Goal: Communication & Community: Answer question/provide support

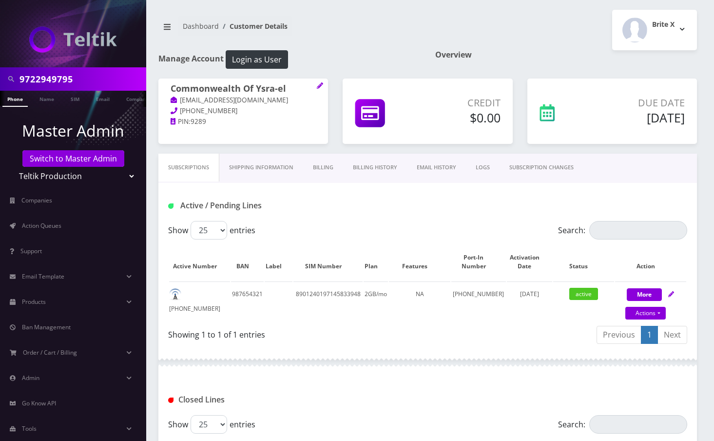
click at [52, 81] on input "9722949795" at bounding box center [82, 79] width 124 height 19
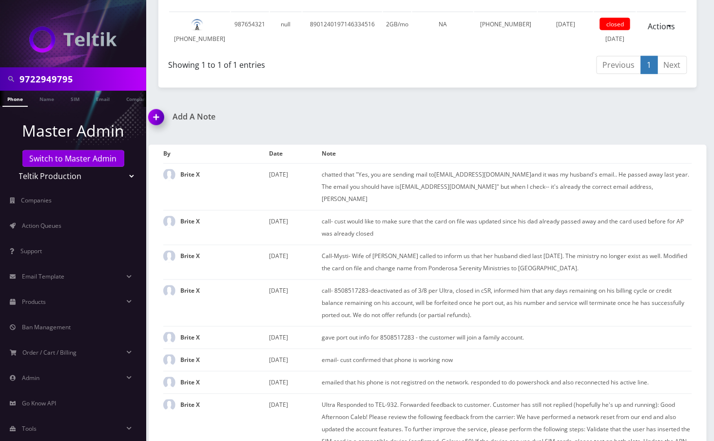
click at [161, 127] on img at bounding box center [158, 120] width 29 height 29
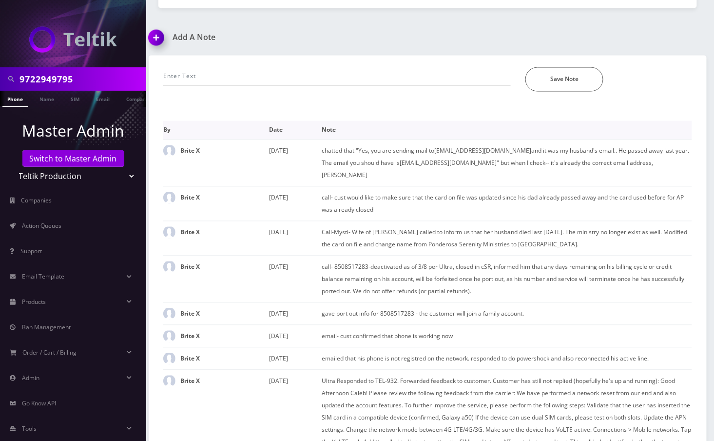
scroll to position [466, 0]
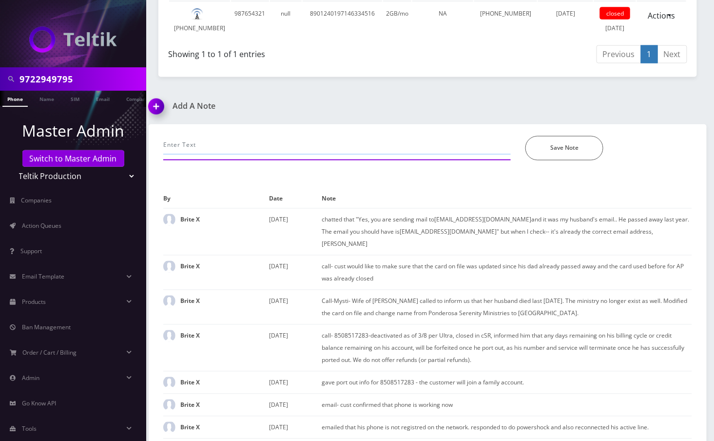
click at [265, 155] on input "text" at bounding box center [337, 145] width 348 height 19
click at [244, 152] on input "call-processed payment, advised to reboot the phone and test after 10-15mins--A…" at bounding box center [337, 145] width 348 height 19
click at [244, 152] on input "call-processed payment, rstoredadvised to reboot the phone and test after 10-15…" at bounding box center [337, 145] width 348 height 19
click at [241, 153] on input "call-processed payment, restoredadvised to reboot the phone and test after 10-1…" at bounding box center [337, 145] width 348 height 19
drag, startPoint x: 261, startPoint y: 152, endPoint x: 240, endPoint y: 152, distance: 21.0
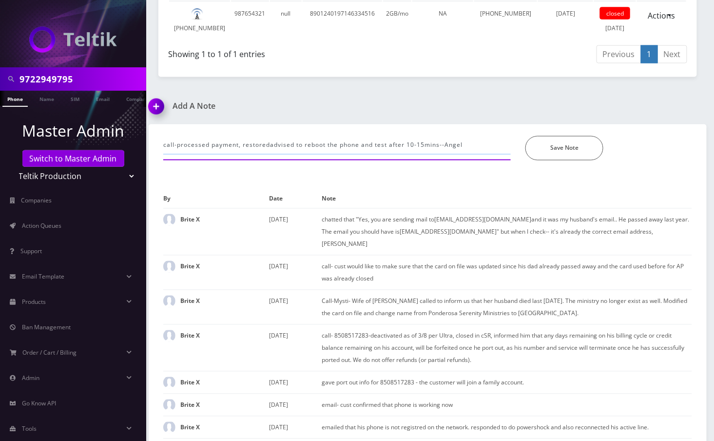
click at [240, 152] on input "call-processed payment, restoredadvised to reboot the phone and test after 10-1…" at bounding box center [337, 145] width 348 height 19
click at [447, 149] on input "call-processed payment,advised to reboot the phone and test after 10-15mins--An…" at bounding box center [337, 145] width 348 height 19
click at [413, 155] on input "call-processed payment,advised to reboot the phone and test after 10-15mins--An…" at bounding box center [337, 145] width 348 height 19
drag, startPoint x: 361, startPoint y: 154, endPoint x: 417, endPoint y: 153, distance: 55.6
click at [417, 153] on input "call-processed payment,advised to reboot the phone and test after 10-15mins--An…" at bounding box center [337, 145] width 348 height 19
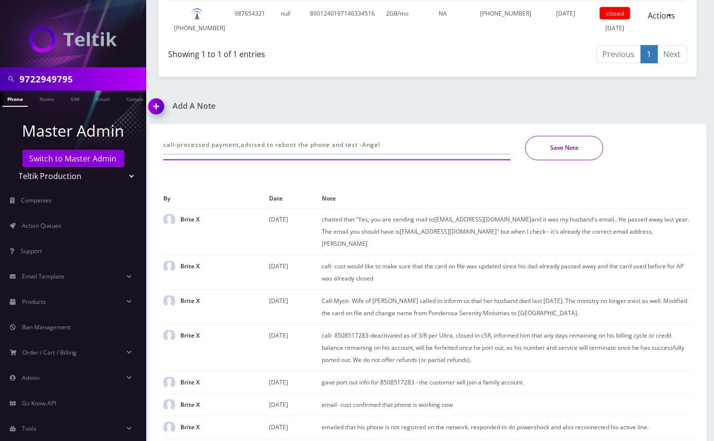
type input "call-processed payment,advised to reboot the phone and test -Angel"
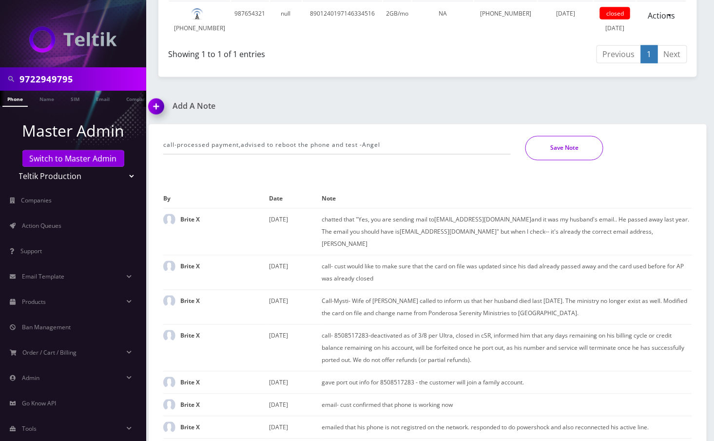
click at [562, 146] on button "Save Note" at bounding box center [565, 148] width 78 height 24
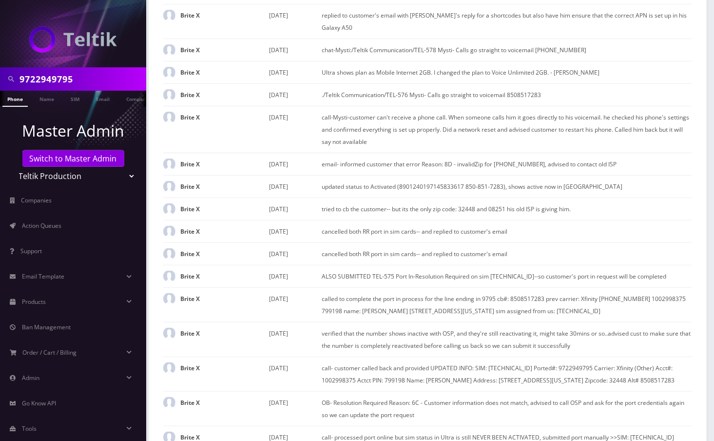
scroll to position [2507, 0]
